Goal: Navigation & Orientation: Find specific page/section

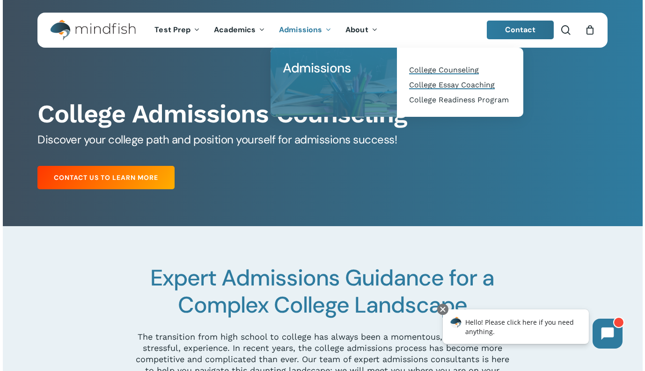
click at [453, 86] on span "College Essay Coaching" at bounding box center [452, 84] width 86 height 9
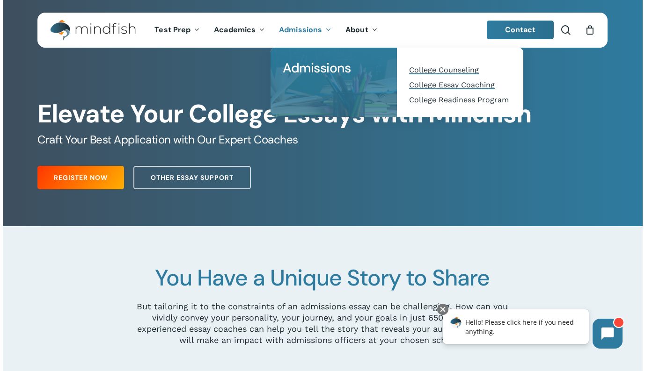
click at [469, 72] on span "College Counseling" at bounding box center [444, 69] width 70 height 9
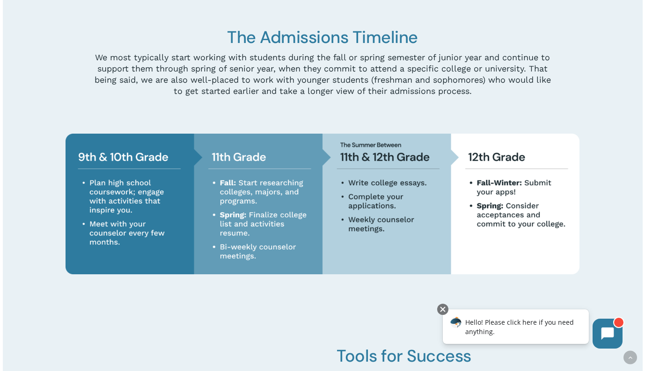
scroll to position [2245, 0]
